Goal: Navigation & Orientation: Find specific page/section

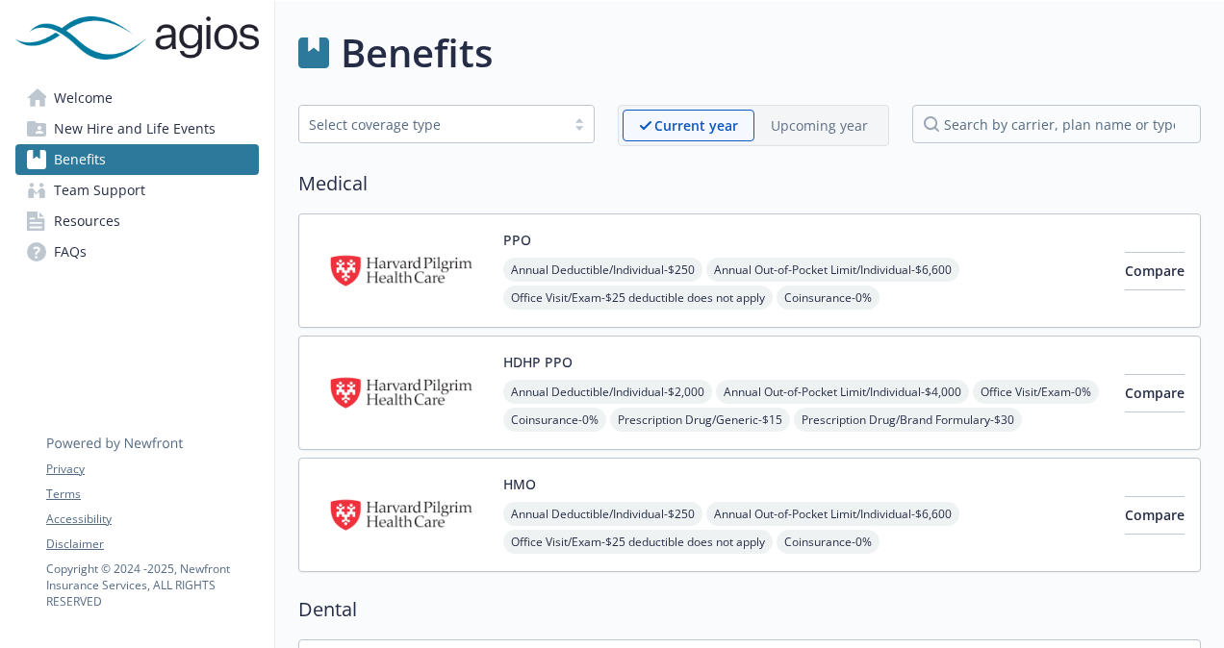
scroll to position [2117, 0]
